Goal: Information Seeking & Learning: Learn about a topic

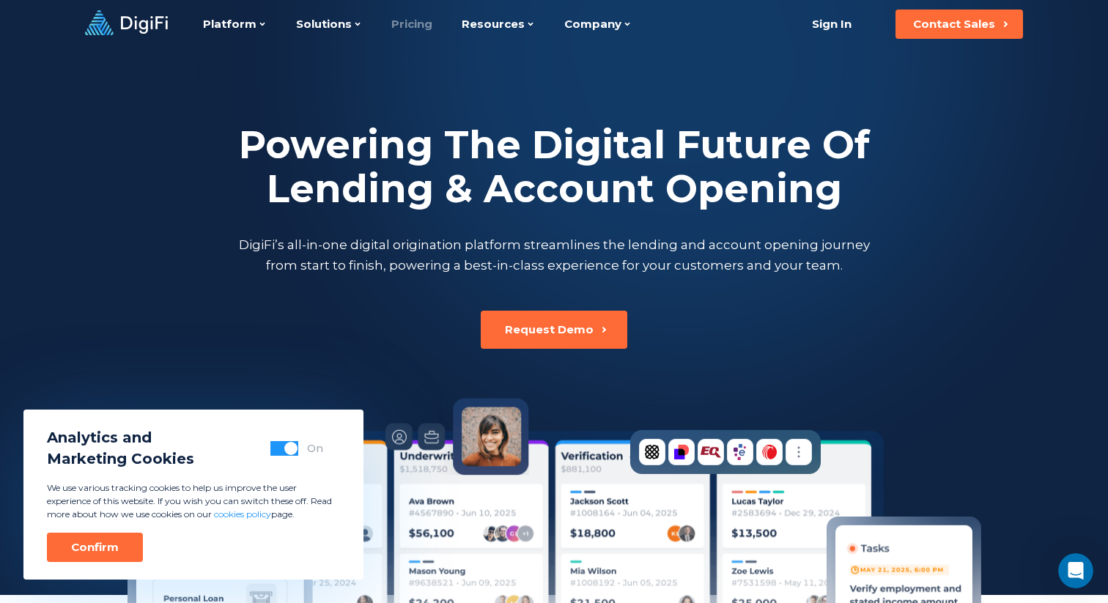
click at [414, 28] on link "Pricing" at bounding box center [411, 24] width 41 height 48
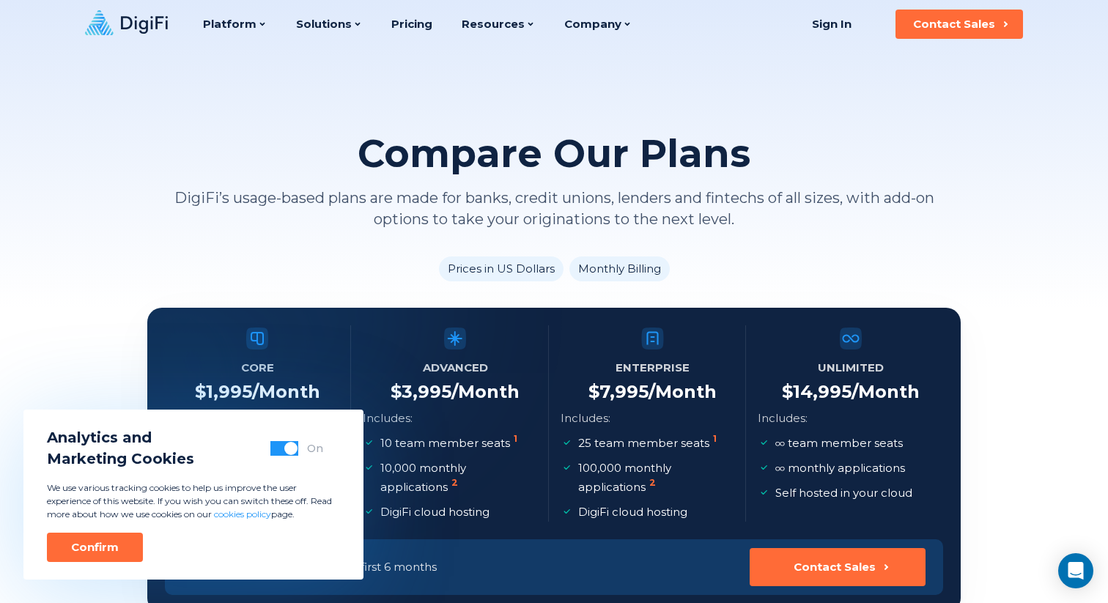
click at [270, 449] on button "button" at bounding box center [284, 448] width 28 height 15
click at [84, 555] on button "Confirm" at bounding box center [95, 547] width 96 height 29
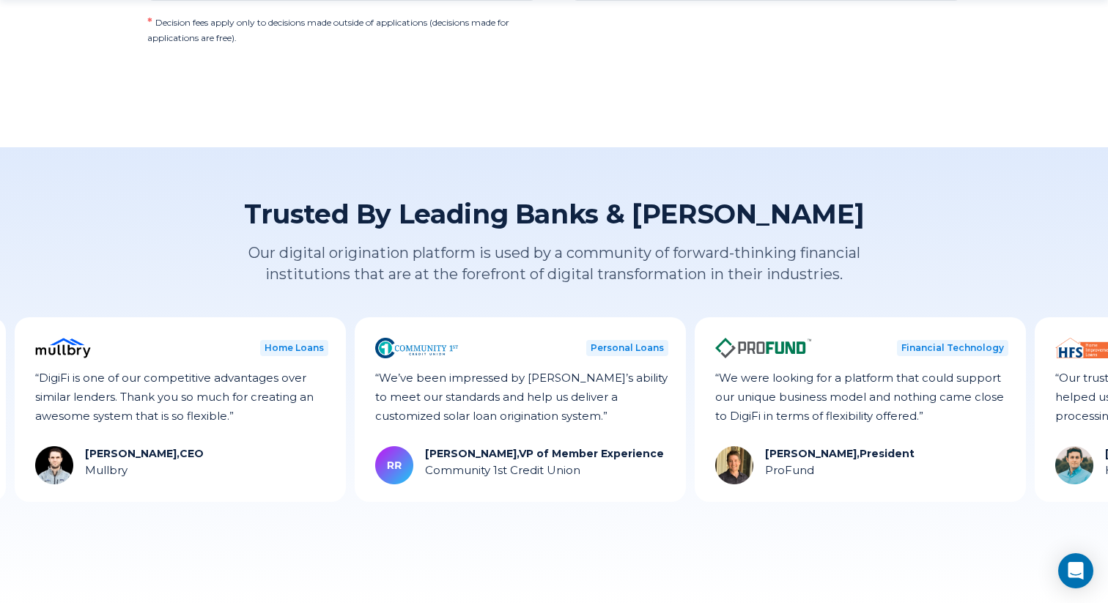
scroll to position [1519, 0]
